Goal: Obtain resource: Download file/media

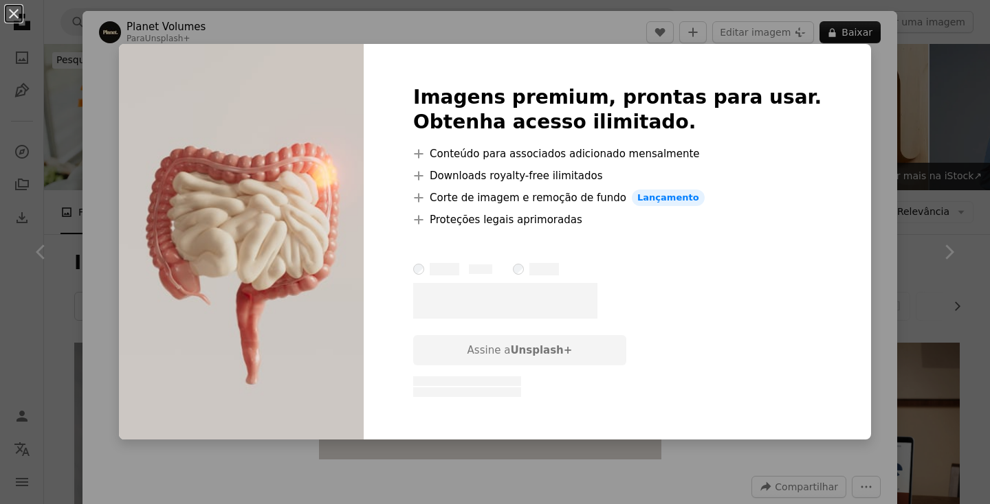
scroll to position [1634, 0]
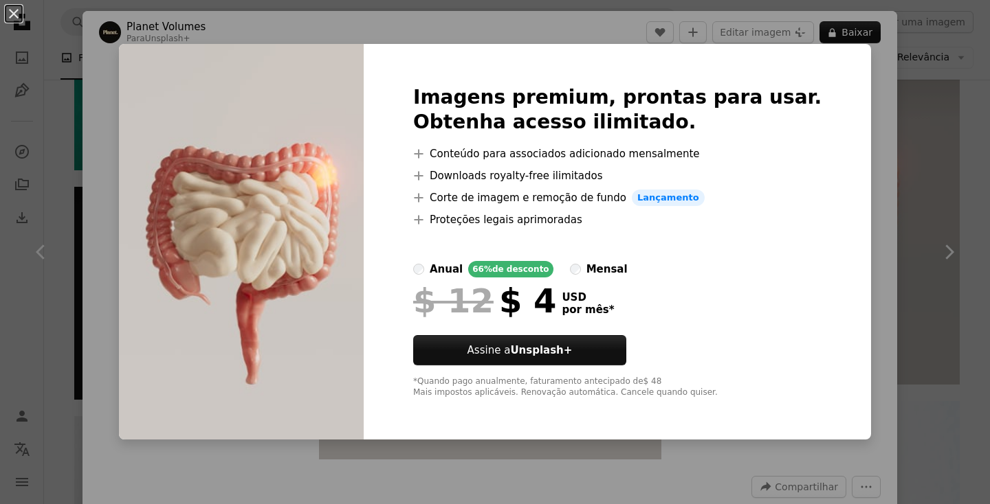
click at [830, 105] on div "Imagens premium, prontas para usar. Obtenha acesso ilimitado. A plus sign Conte…" at bounding box center [617, 242] width 507 height 396
click at [876, 118] on div "An X shape Imagens premium, prontas para usar. Obtenha acesso ilimitado. A plus…" at bounding box center [495, 252] width 990 height 504
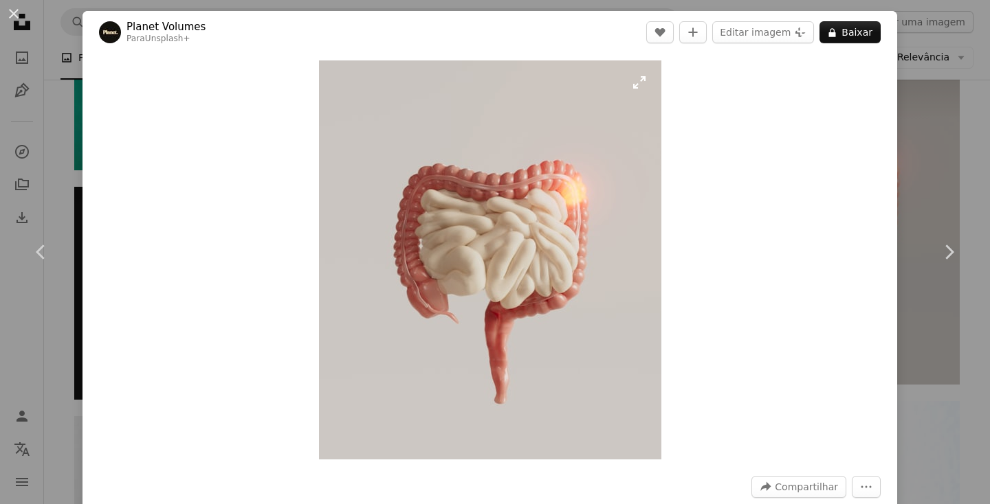
click at [496, 185] on img "Ampliar esta imagem" at bounding box center [490, 259] width 342 height 399
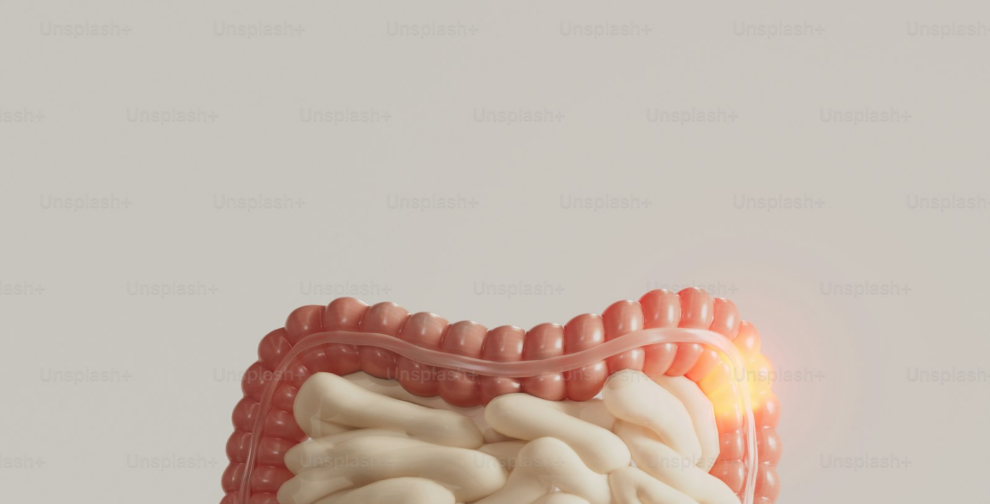
scroll to position [326, 0]
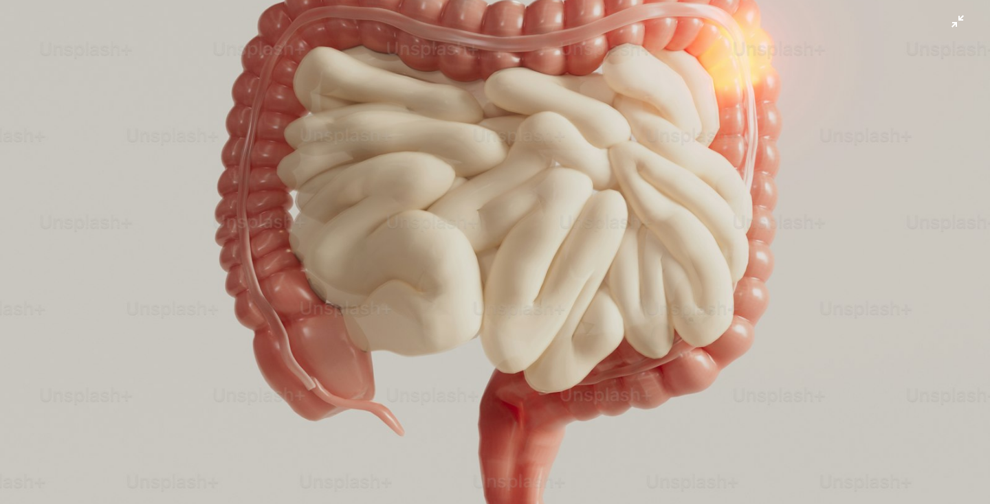
click at [482, 166] on img "Diminuir esta imagem" at bounding box center [494, 252] width 991 height 1156
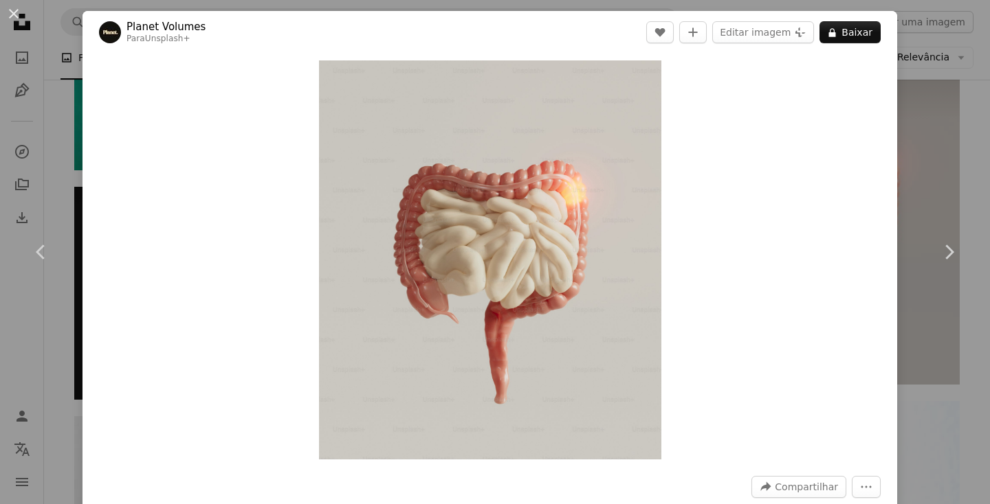
click at [942, 177] on div "An X shape Chevron left Chevron right Planet Volumes Para Unsplash+ A heart A p…" at bounding box center [495, 252] width 990 height 504
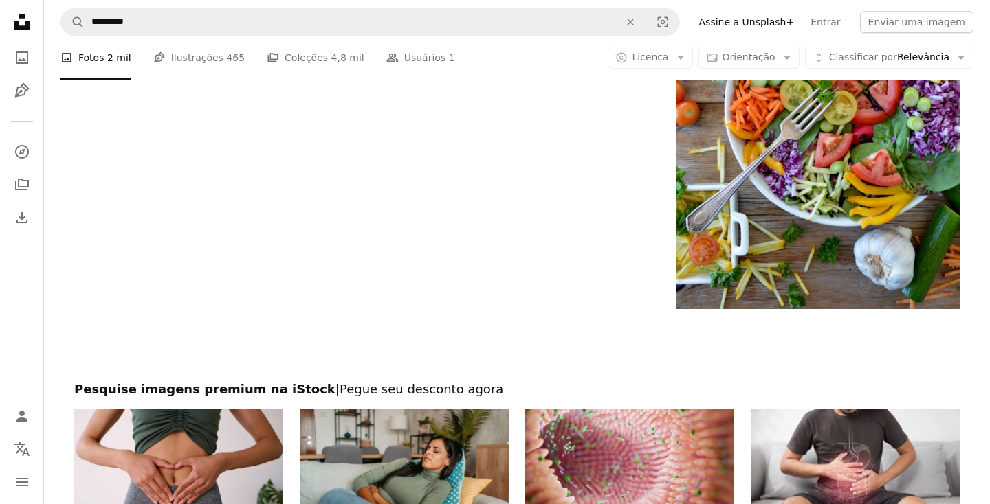
scroll to position [2981, 0]
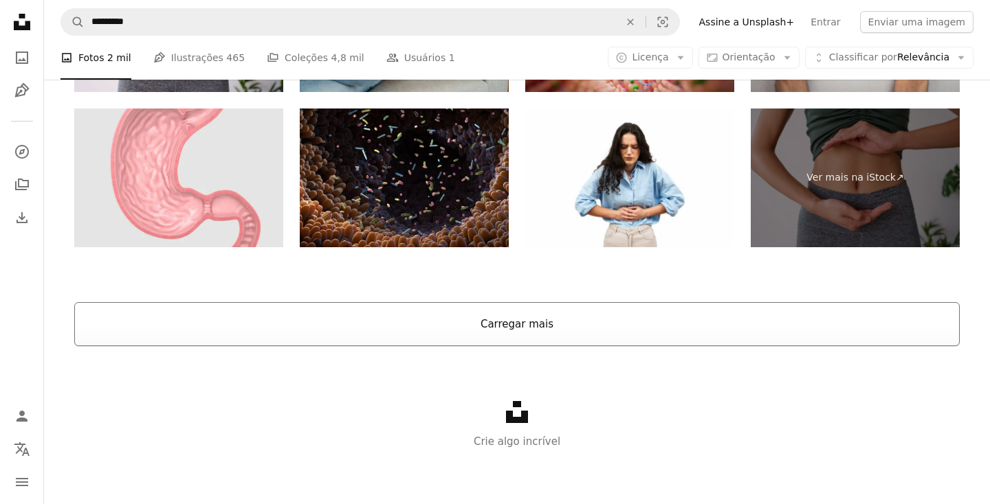
click at [507, 327] on button "Carregar mais" at bounding box center [516, 324] width 885 height 44
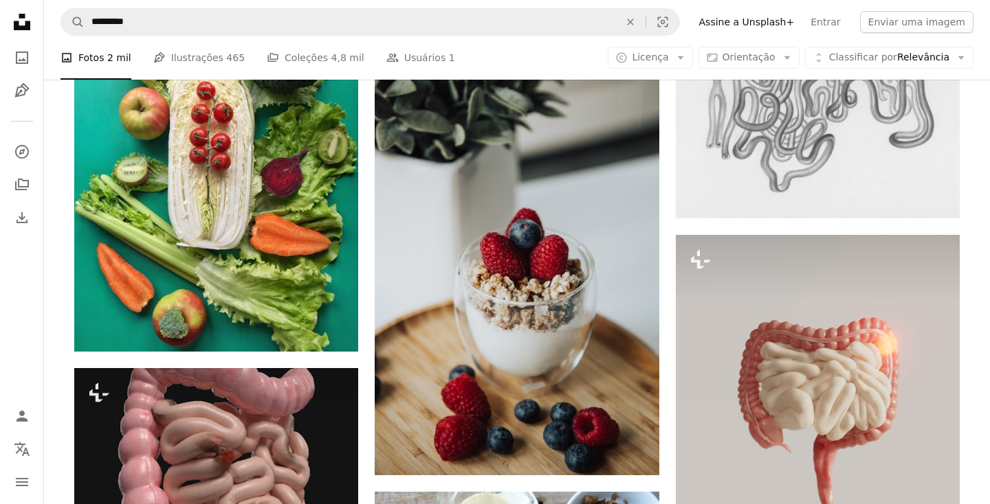
scroll to position [1460, 0]
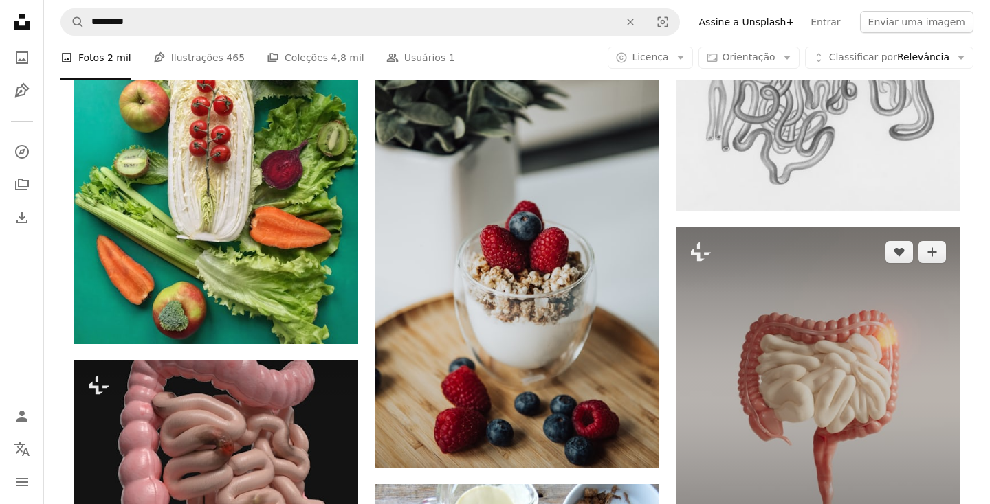
click at [767, 391] on img at bounding box center [818, 392] width 284 height 331
